Goal: Information Seeking & Learning: Learn about a topic

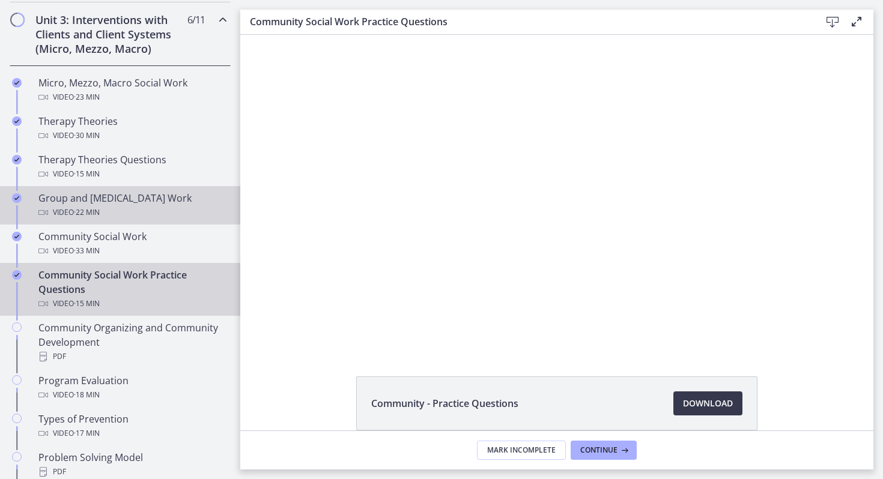
scroll to position [481, 0]
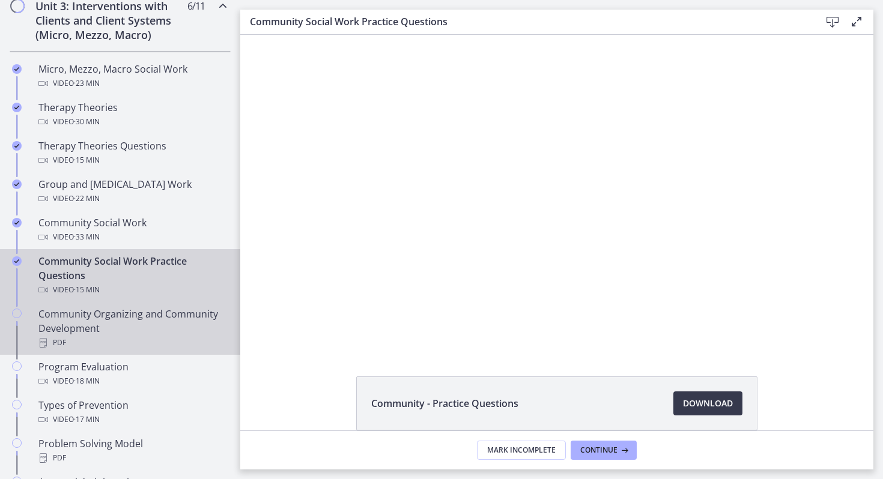
click at [66, 332] on div "Community Organizing and Community Development PDF" at bounding box center [131, 328] width 187 height 43
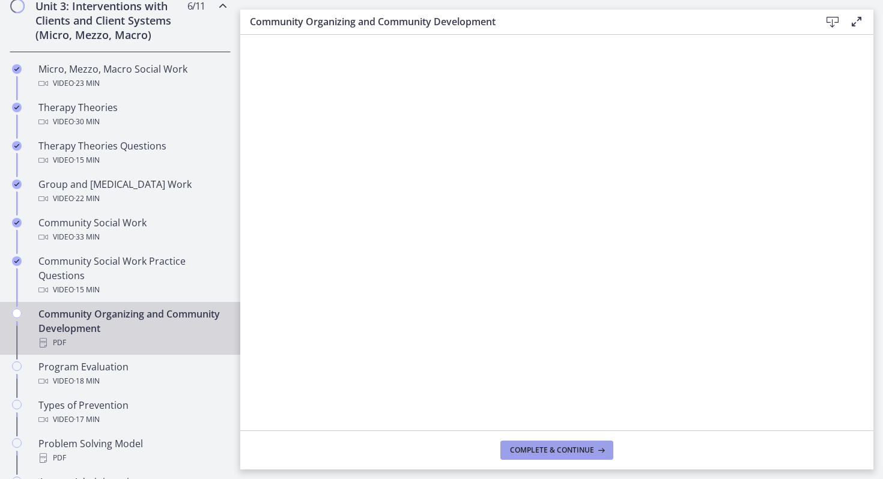
click at [547, 452] on span "Complete & continue" at bounding box center [552, 451] width 84 height 10
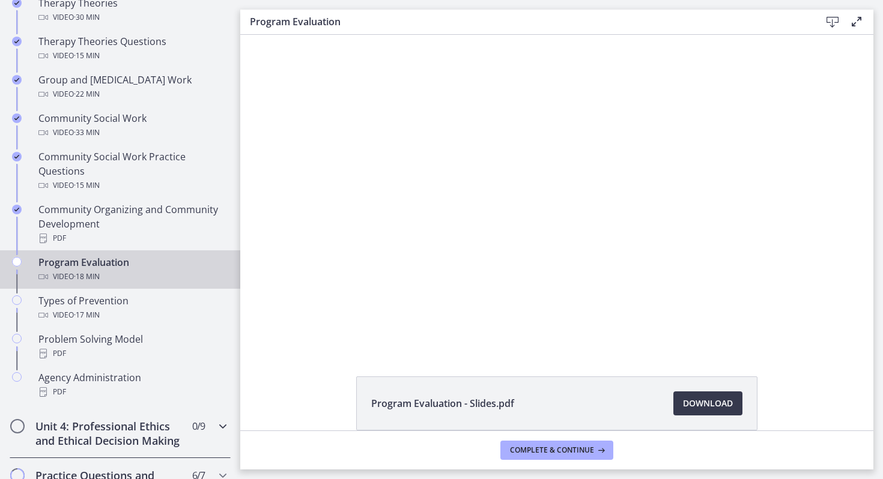
click at [159, 444] on h2 "Unit 4: Professional Ethics and Ethical Decision Making" at bounding box center [108, 433] width 147 height 29
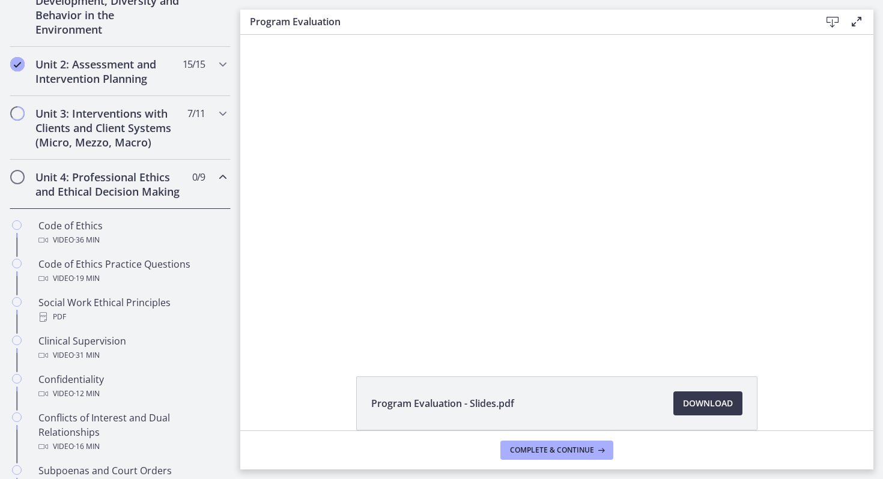
scroll to position [371, 0]
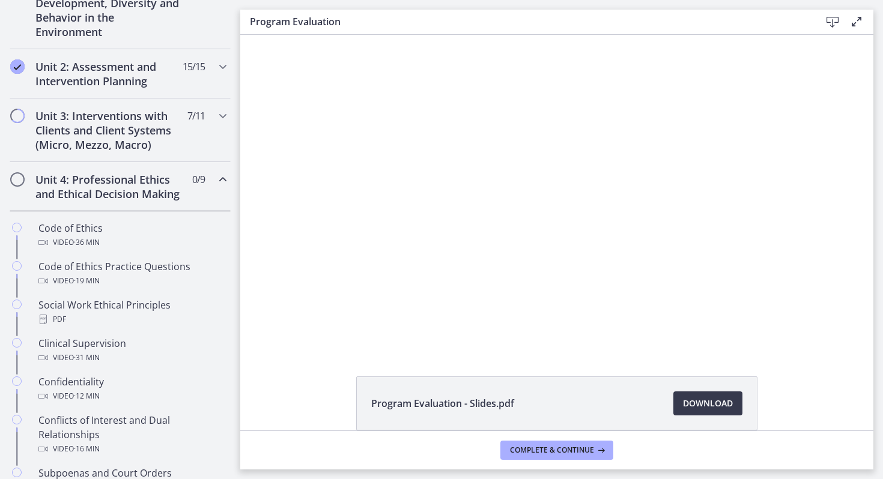
click at [875, 49] on main "Program Evaluation Download Enable fullscreen Program Evaluation - Slides.pdf D…" at bounding box center [561, 239] width 643 height 479
click at [178, 138] on h2 "Unit 3: Interventions with Clients and Client Systems (Micro, Mezzo, Macro)" at bounding box center [108, 130] width 147 height 43
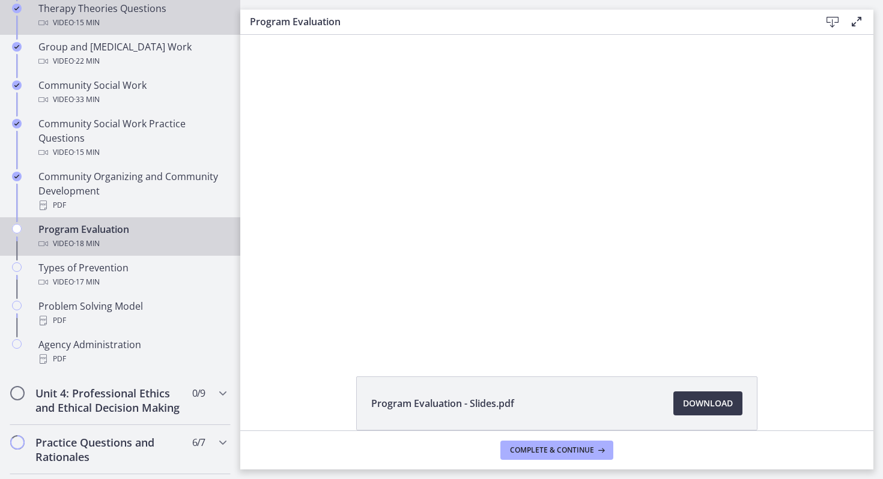
scroll to position [649, 0]
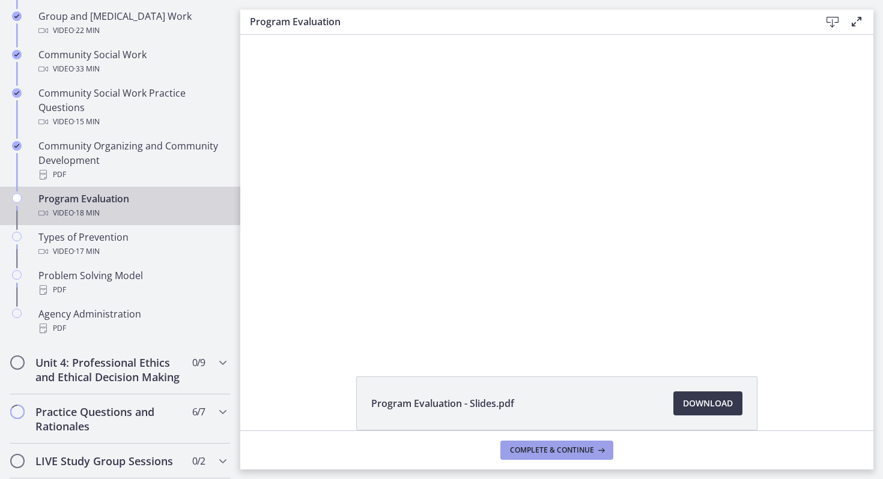
click at [569, 449] on span "Complete & continue" at bounding box center [552, 451] width 84 height 10
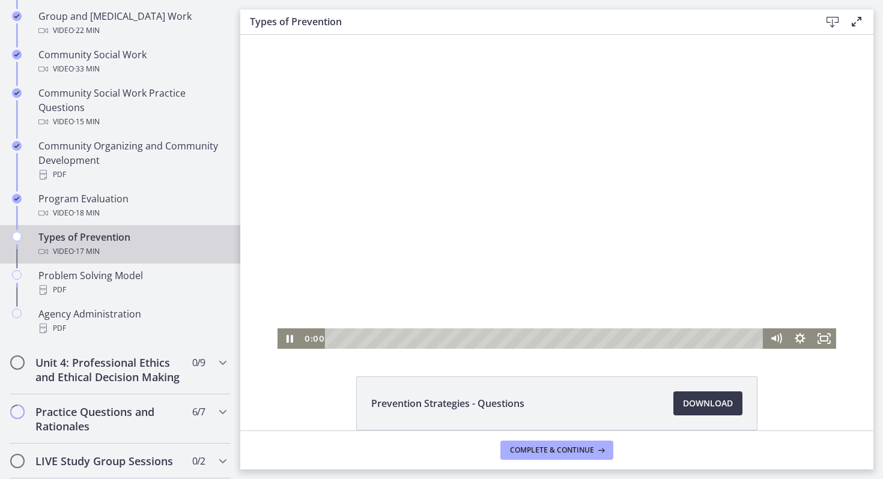
click at [333, 340] on div "Playbar" at bounding box center [545, 339] width 425 height 20
click at [720, 339] on div "15:41" at bounding box center [545, 339] width 425 height 20
click at [729, 339] on div "16:01" at bounding box center [545, 339] width 425 height 20
click at [737, 339] on div "16:22" at bounding box center [545, 339] width 425 height 20
click at [740, 339] on div "Playbar" at bounding box center [739, 338] width 7 height 7
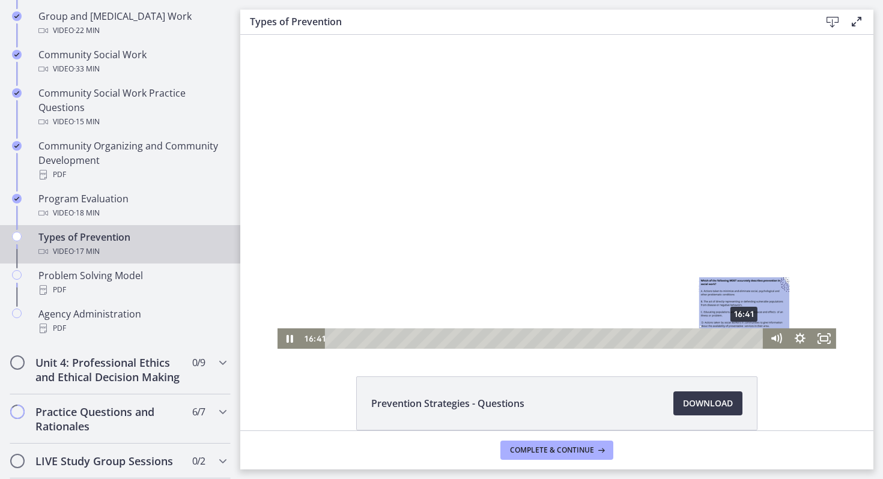
click at [745, 339] on div "16:41" at bounding box center [545, 339] width 425 height 20
click at [754, 337] on div "17:03" at bounding box center [545, 339] width 425 height 20
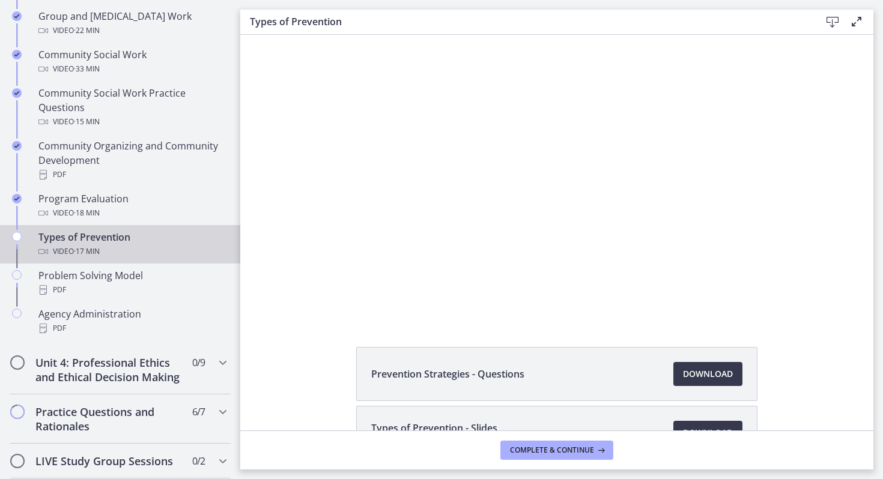
scroll to position [102, 0]
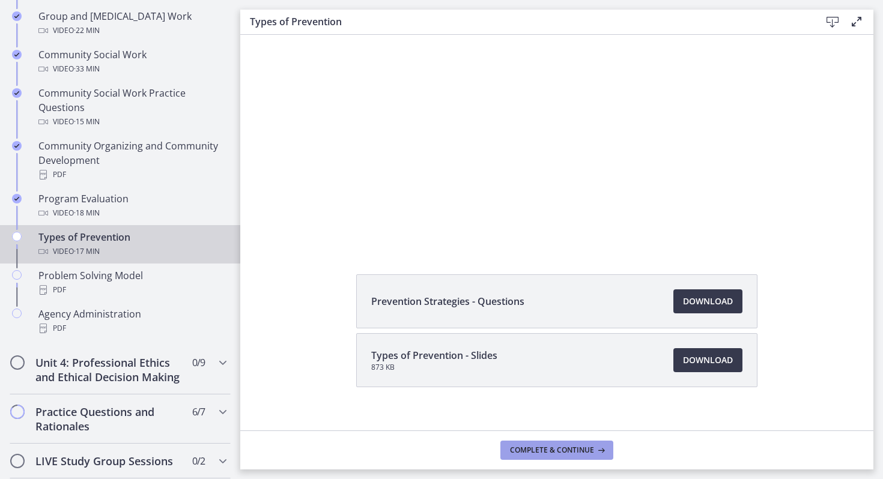
click at [553, 444] on button "Complete & continue" at bounding box center [556, 450] width 113 height 19
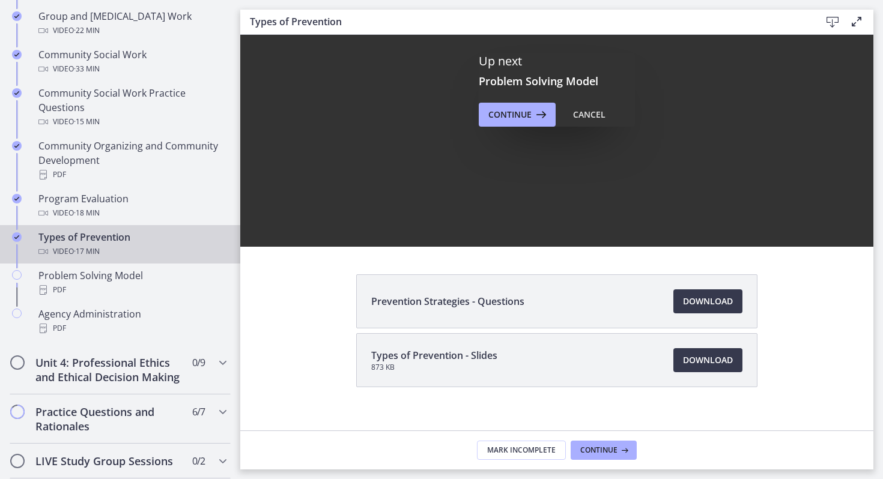
scroll to position [0, 0]
click at [515, 104] on button "Continue" at bounding box center [517, 115] width 77 height 24
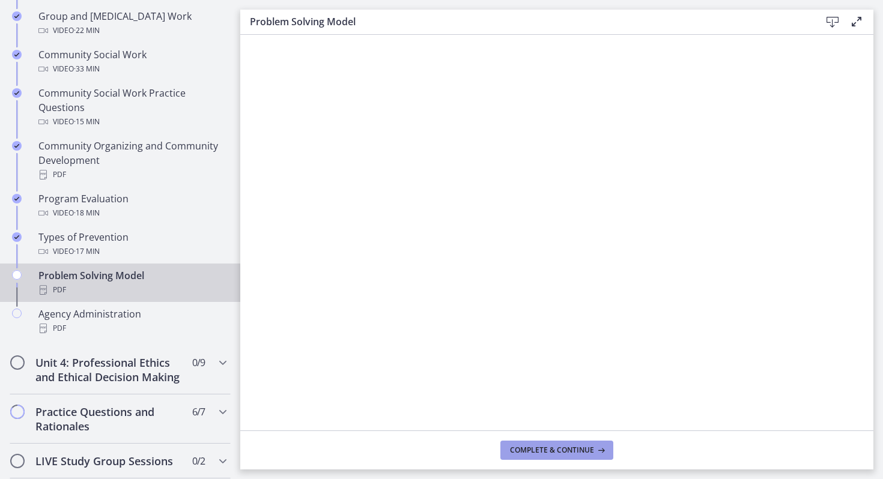
click at [548, 452] on span "Complete & continue" at bounding box center [552, 451] width 84 height 10
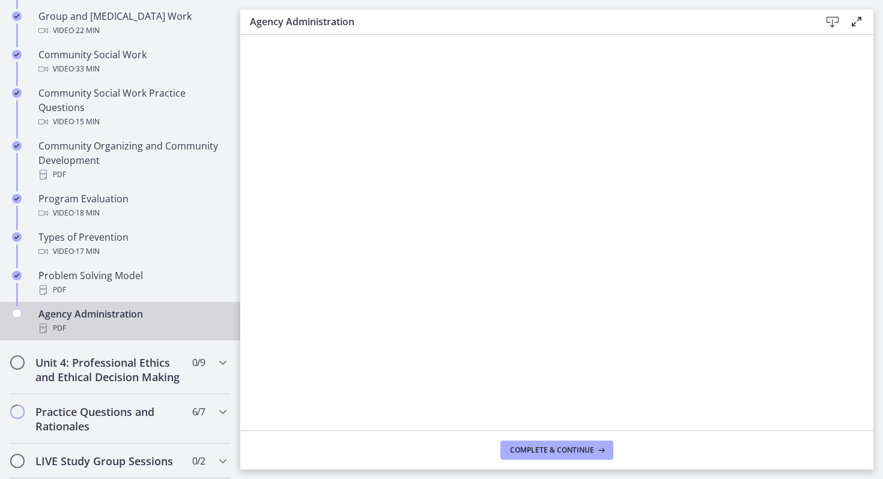
click at [142, 317] on div "Agency Administration PDF" at bounding box center [131, 321] width 187 height 29
click at [517, 442] on button "Complete & continue" at bounding box center [556, 450] width 113 height 19
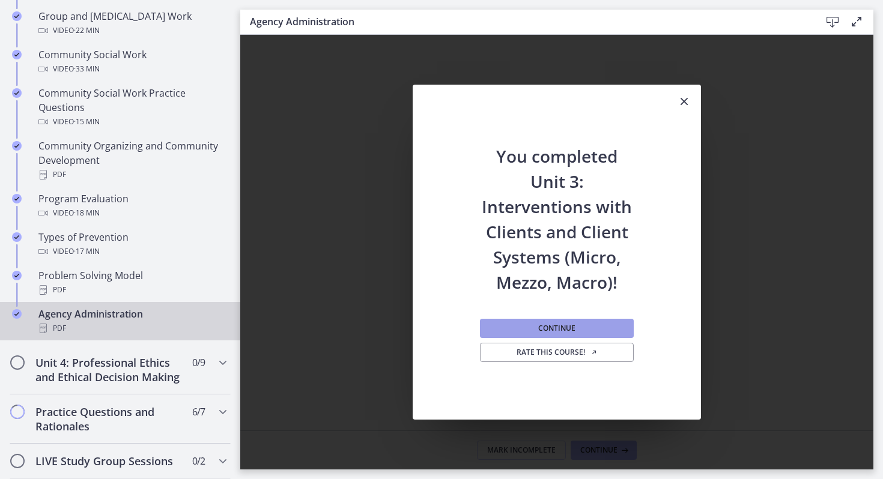
click at [553, 332] on span "Continue" at bounding box center [556, 329] width 37 height 10
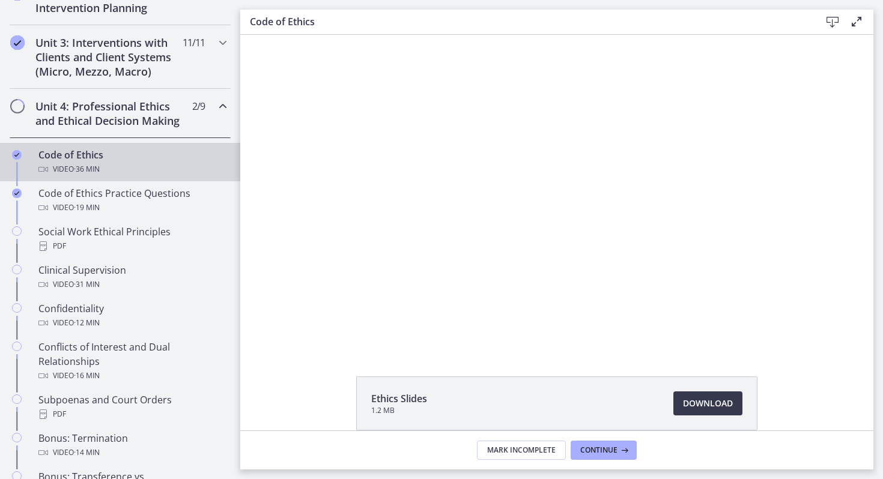
scroll to position [441, 0]
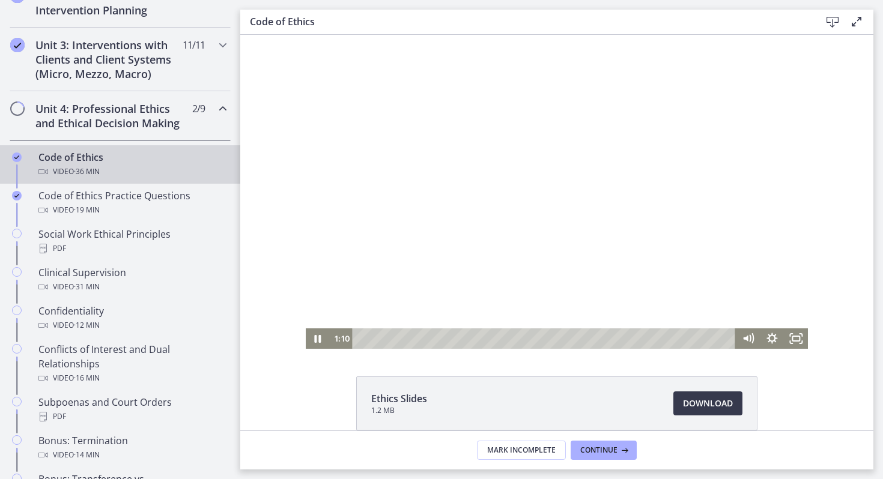
click at [490, 162] on div at bounding box center [557, 192] width 503 height 314
